Goal: Check status: Check status

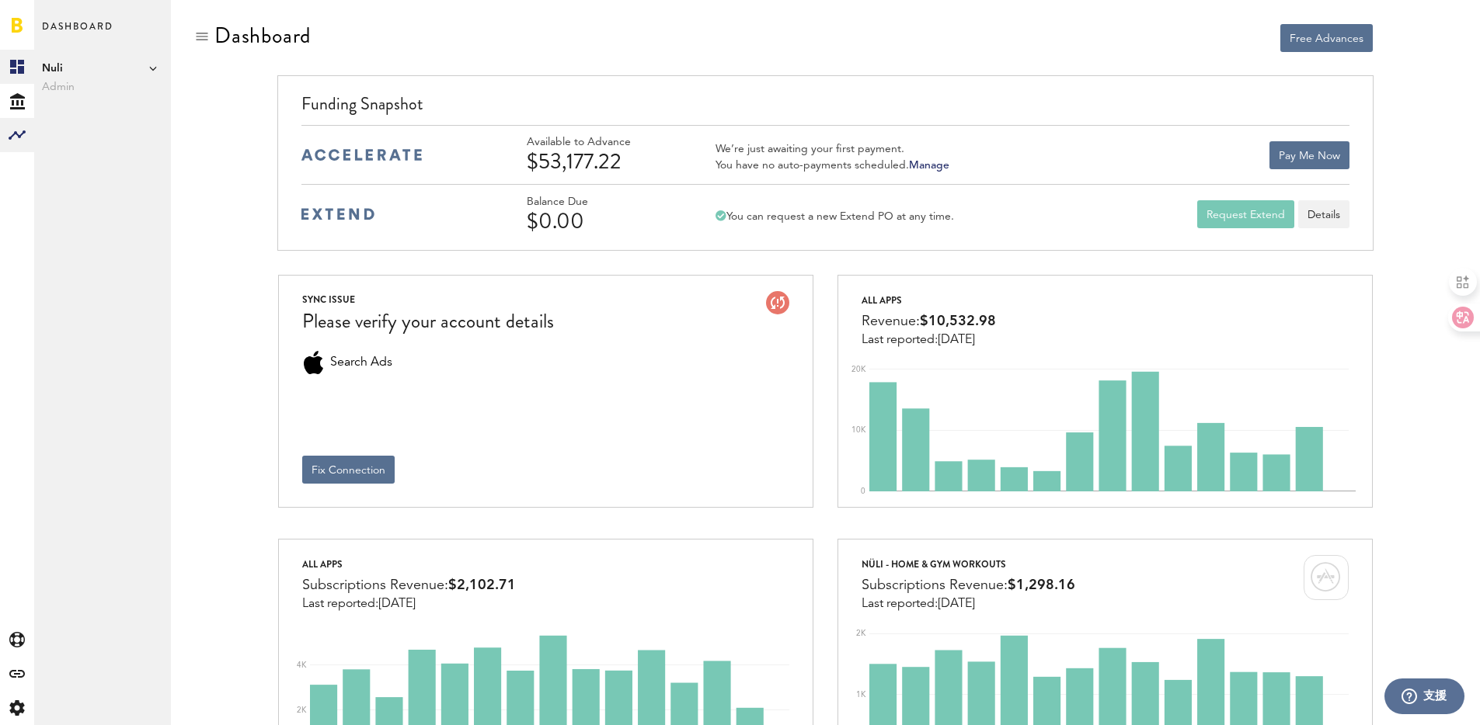
click at [10, 132] on rect at bounding box center [17, 135] width 19 height 19
click at [112, 63] on link "Monetization" at bounding box center [102, 67] width 137 height 34
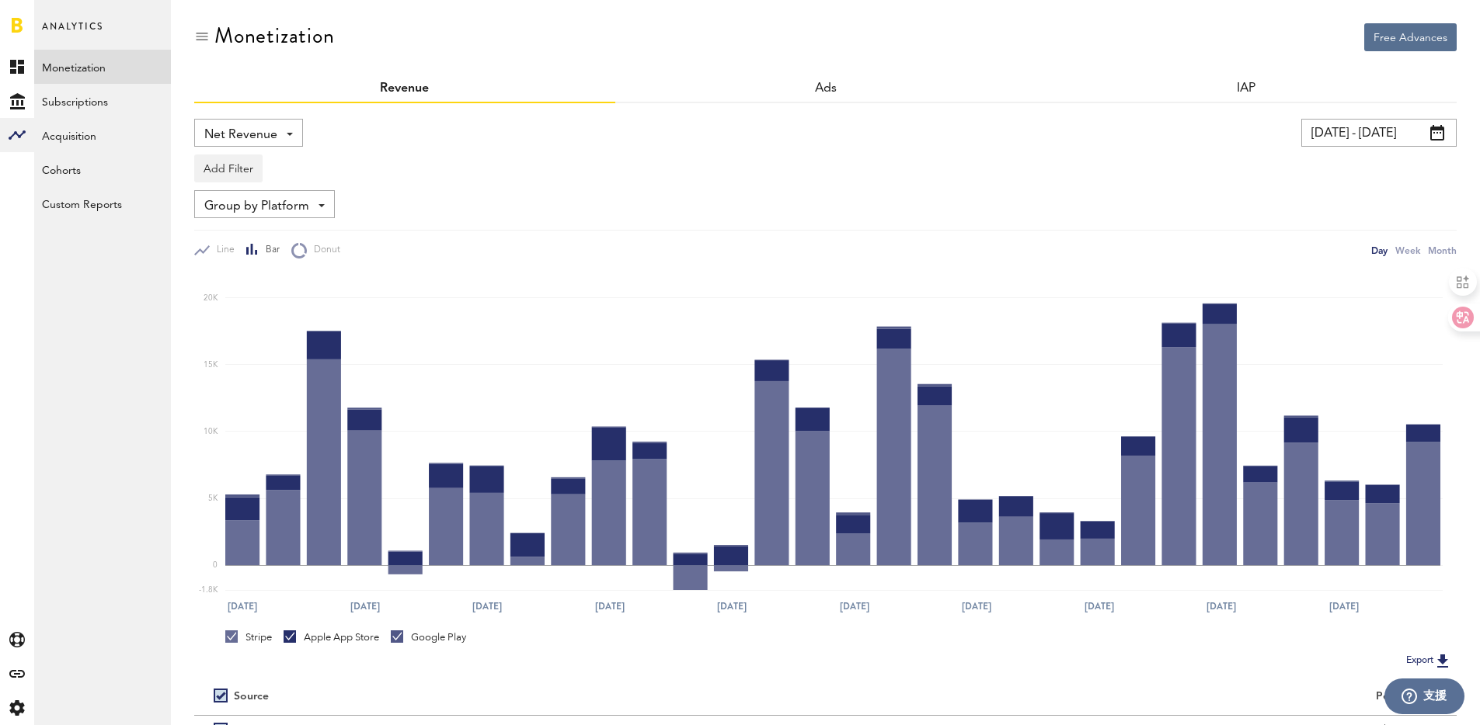
click at [1366, 120] on input "[DATE] - [DATE]" at bounding box center [1378, 133] width 155 height 28
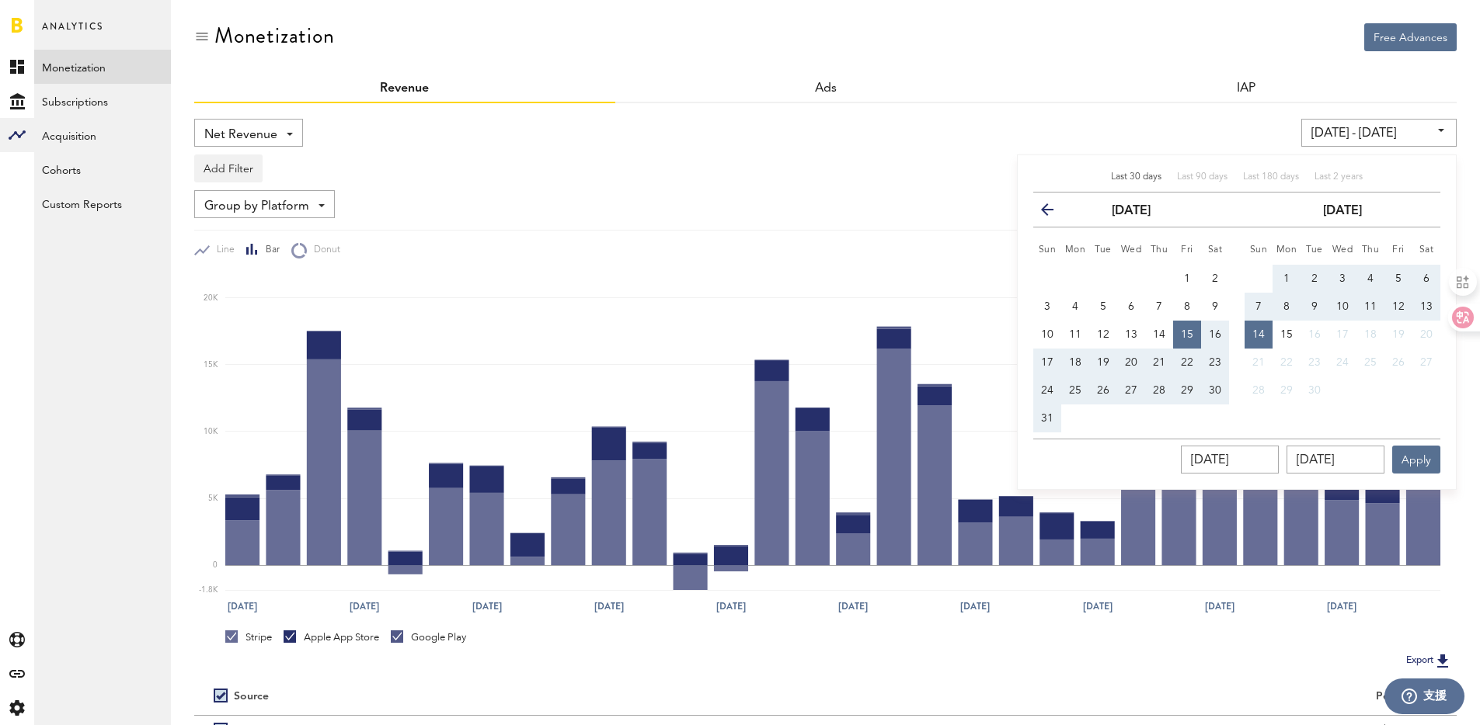
click at [1251, 307] on button "7" at bounding box center [1258, 307] width 28 height 28
type input "[DATE] - [DATE]"
type input "[DATE]"
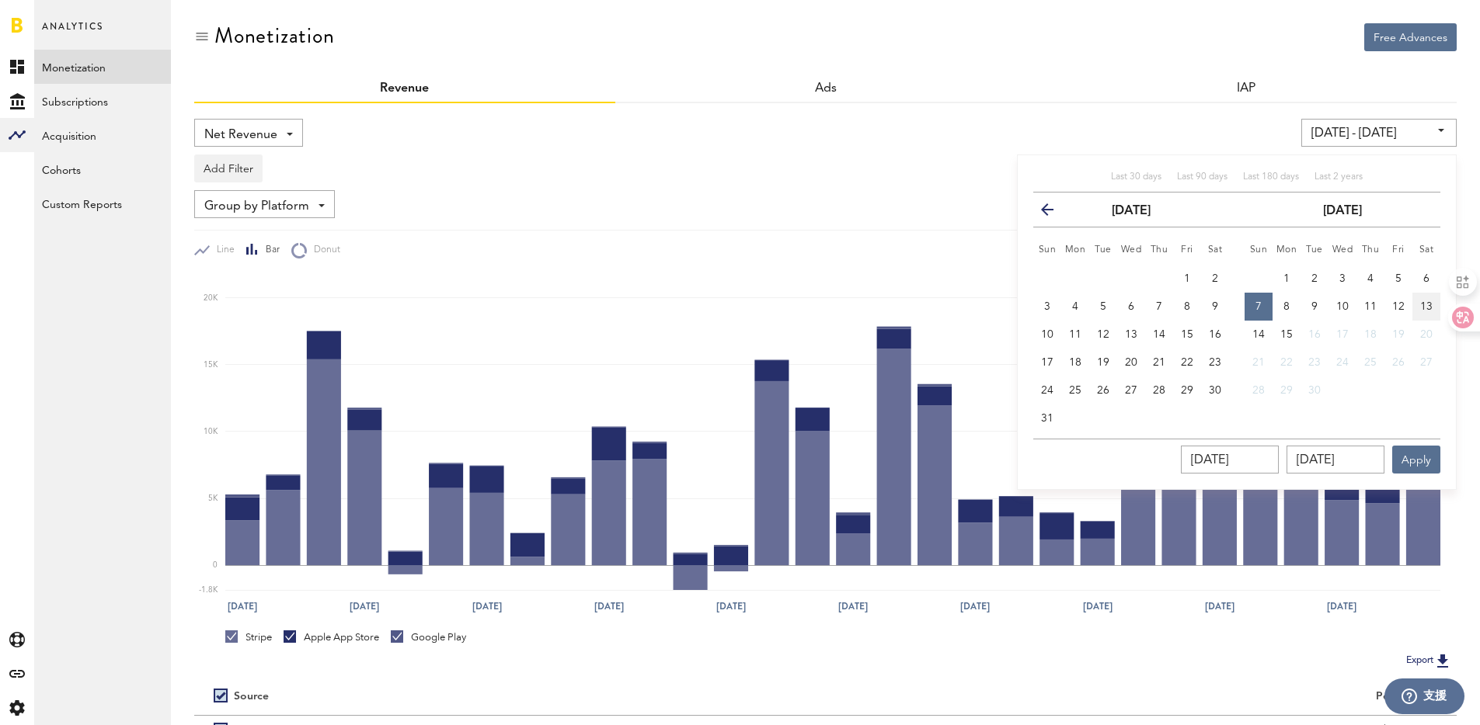
click at [1419, 306] on button "13" at bounding box center [1426, 307] width 28 height 28
type input "[DATE] - [DATE]"
type input "[DATE]"
click at [1425, 467] on button "Apply" at bounding box center [1416, 460] width 48 height 28
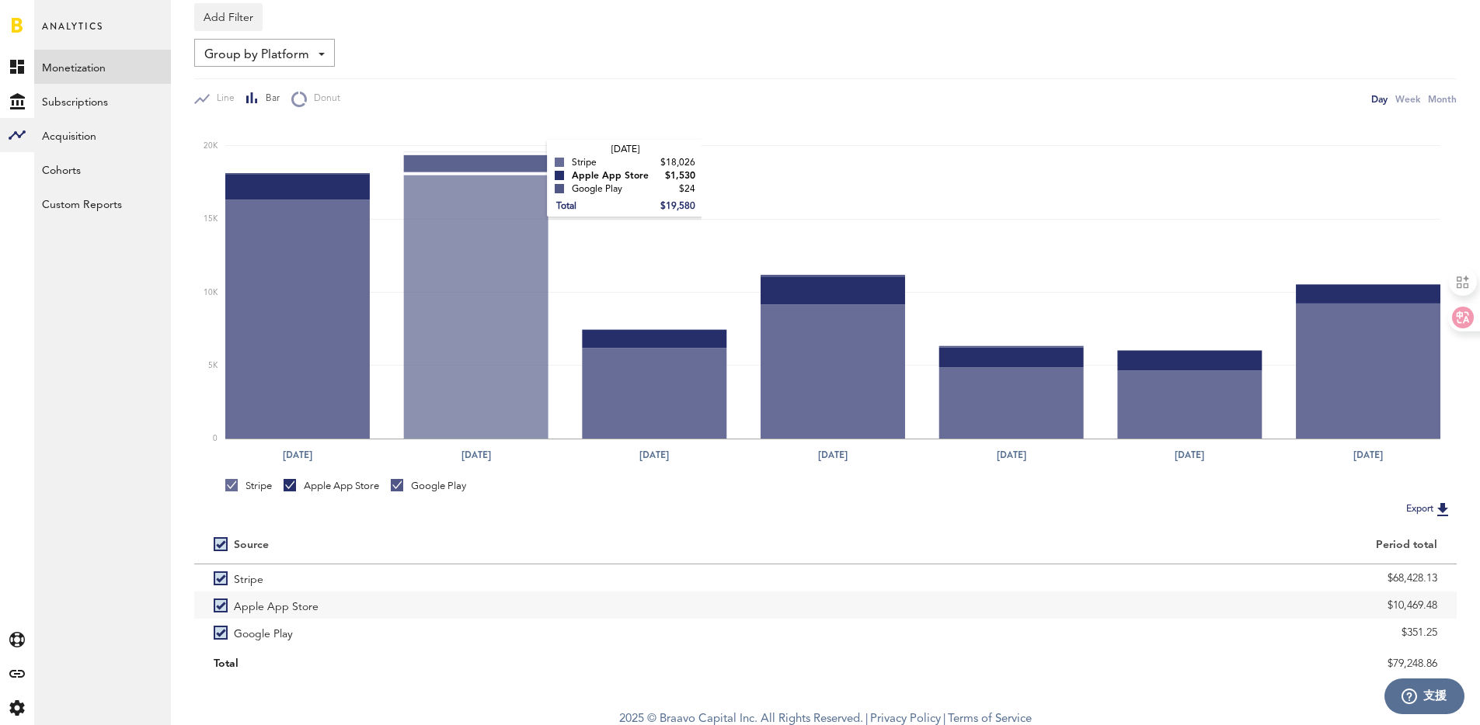
scroll to position [158, 0]
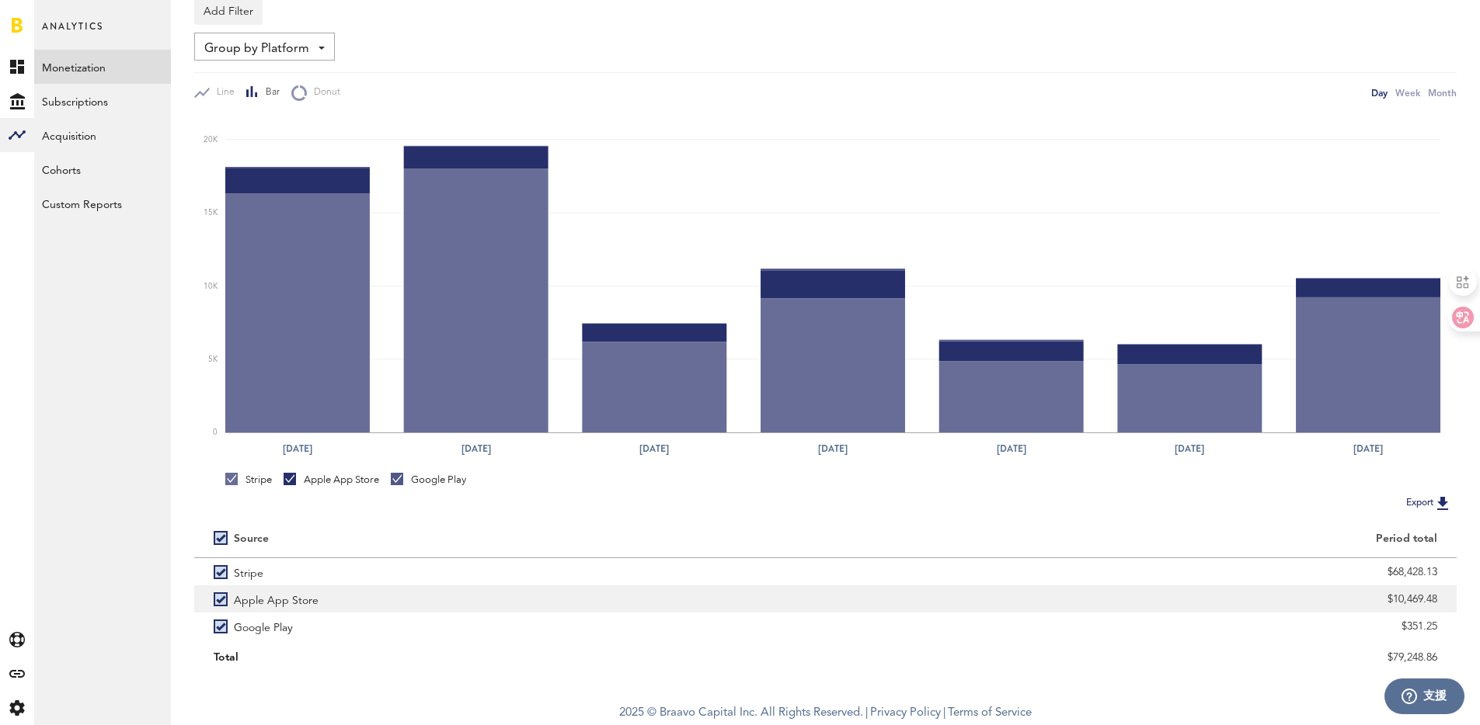
drag, startPoint x: 1393, startPoint y: 600, endPoint x: 1456, endPoint y: 598, distance: 62.2
click at [1456, 598] on div "$10,469.48" at bounding box center [1141, 599] width 631 height 27
copy div "10,469.48"
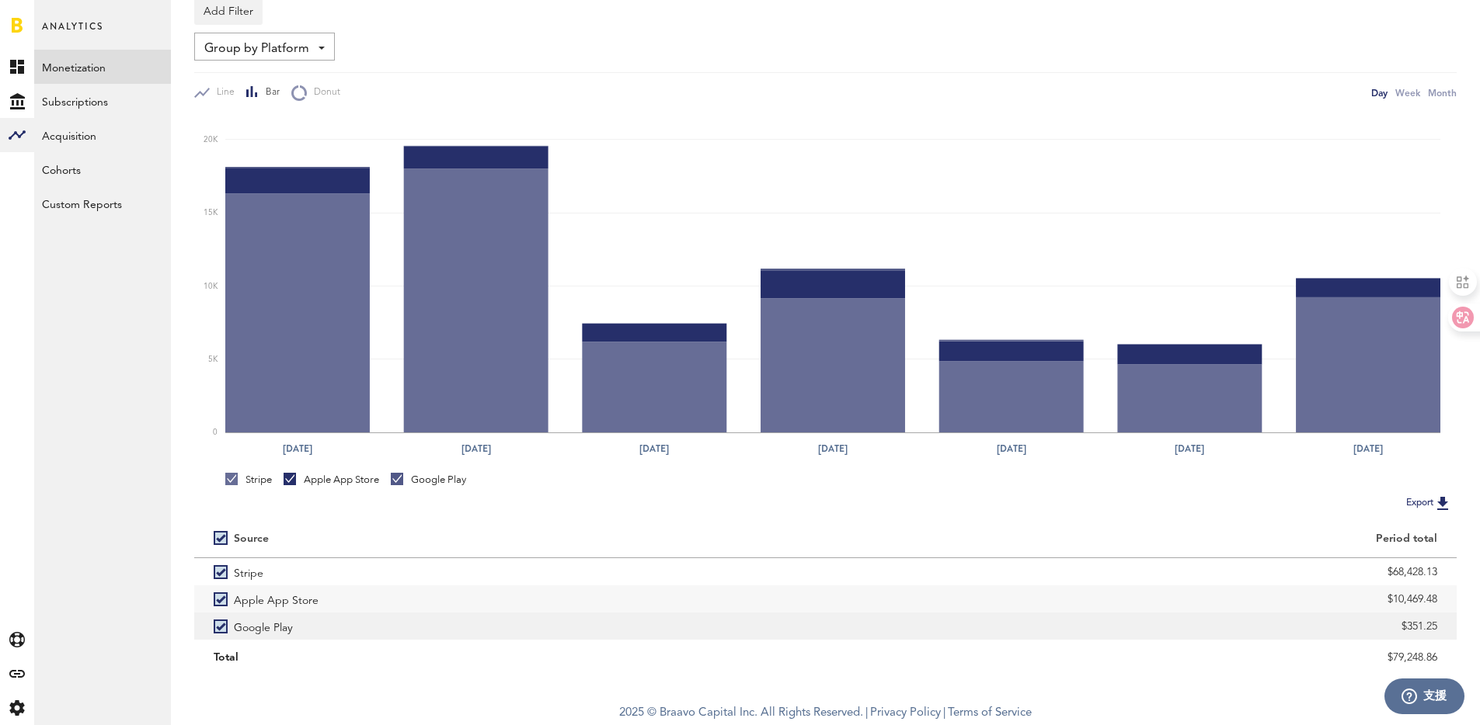
drag, startPoint x: 1408, startPoint y: 626, endPoint x: 1449, endPoint y: 627, distance: 41.2
click at [1449, 627] on div "$351.25" at bounding box center [1141, 626] width 631 height 27
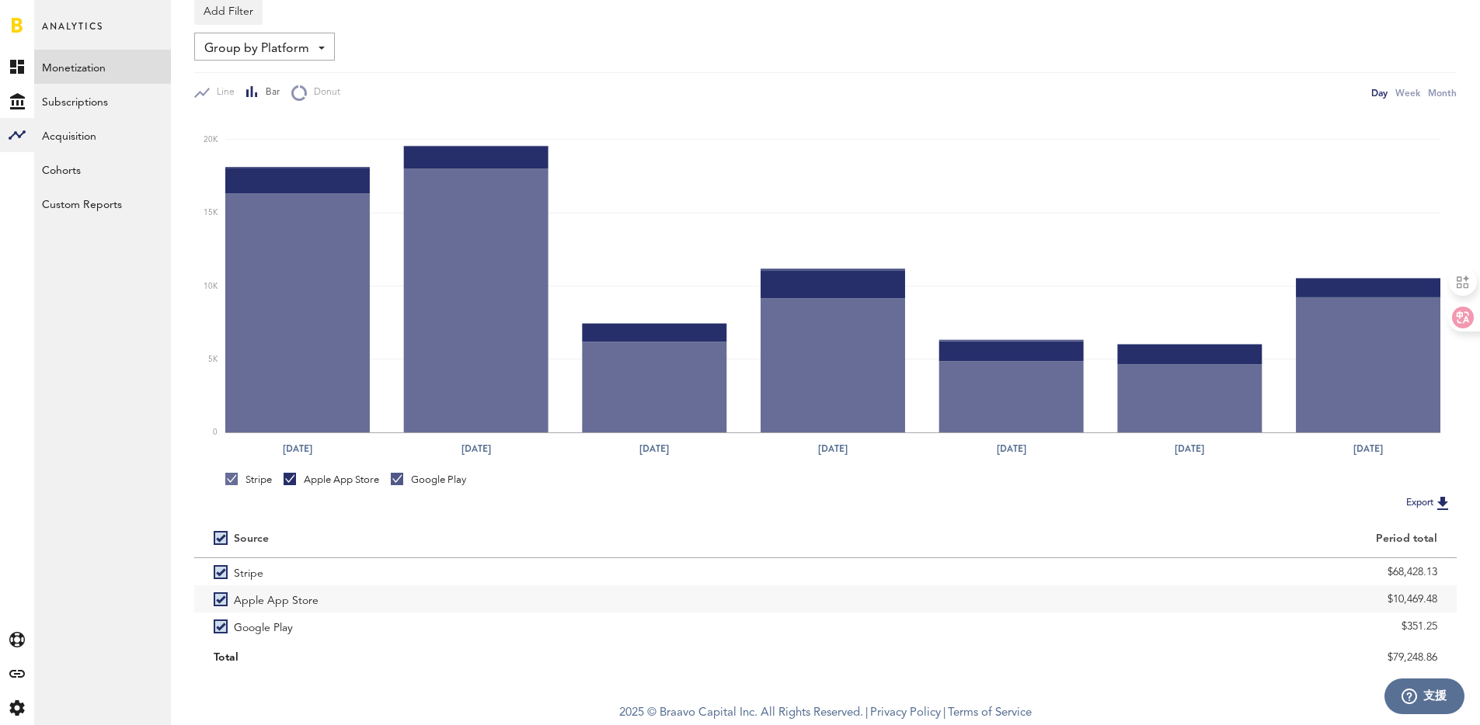
copy div "351.25"
